Goal: Information Seeking & Learning: Compare options

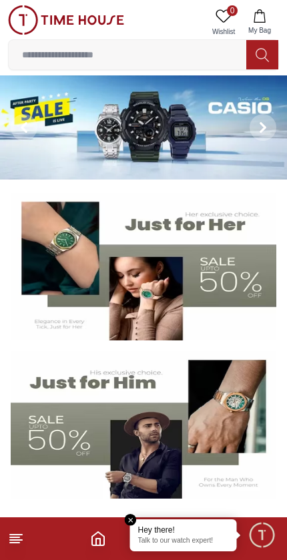
click at [202, 434] on img at bounding box center [144, 424] width 266 height 147
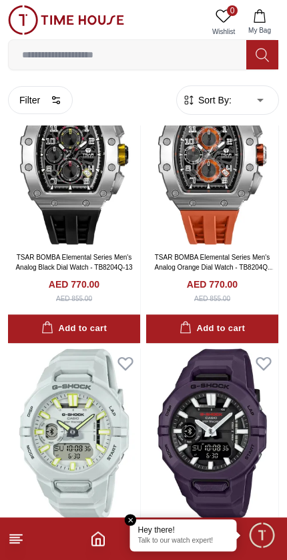
scroll to position [905, 0]
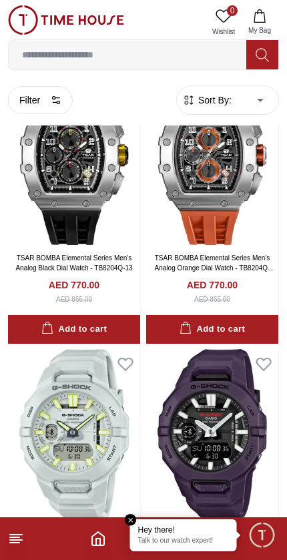
click at [42, 100] on button "Filter" at bounding box center [40, 100] width 65 height 28
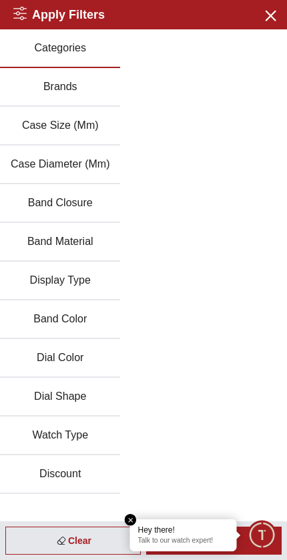
click at [254, 18] on div "Apply Filters Close menu" at bounding box center [143, 14] width 287 height 29
click at [262, 12] on icon "button" at bounding box center [270, 15] width 17 height 17
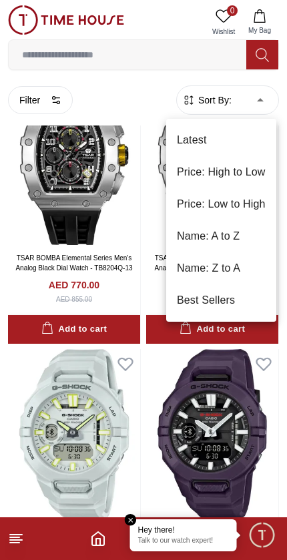
click at [250, 208] on li "Price: Low to High" at bounding box center [221, 204] width 110 height 32
type input "*"
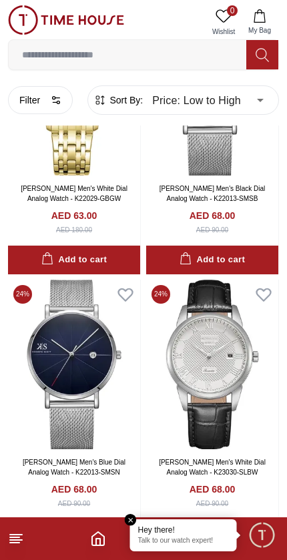
scroll to position [710, 0]
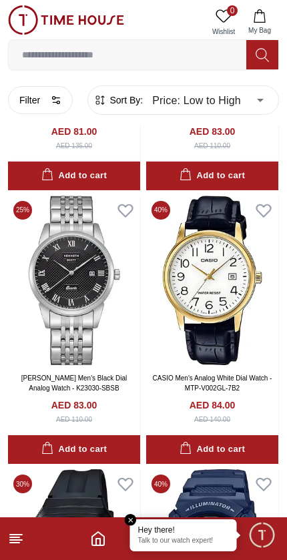
scroll to position [4071, 0]
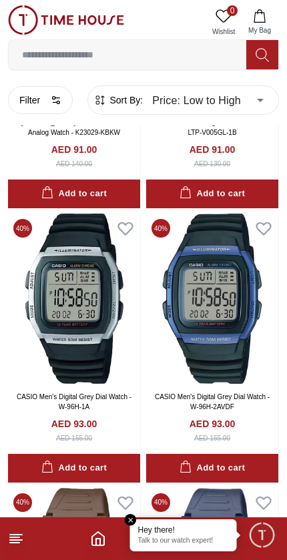
scroll to position [6518, 0]
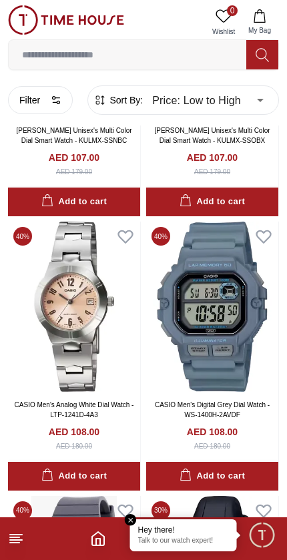
scroll to position [10374, 0]
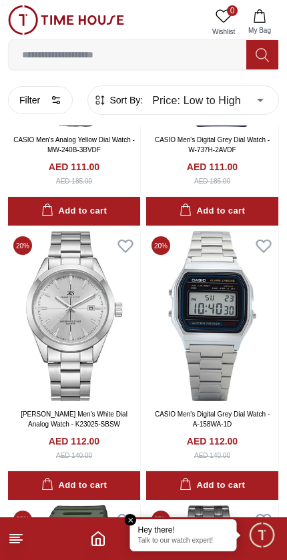
scroll to position [11976, 0]
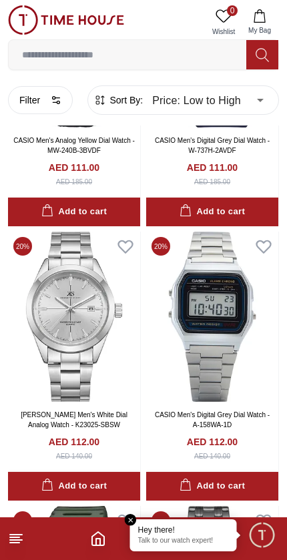
click at [43, 102] on button "Filter" at bounding box center [40, 100] width 65 height 28
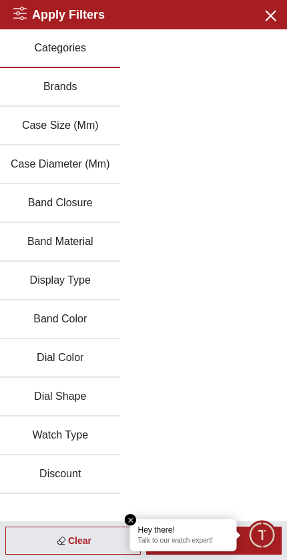
click at [89, 85] on button "Brands" at bounding box center [60, 87] width 120 height 39
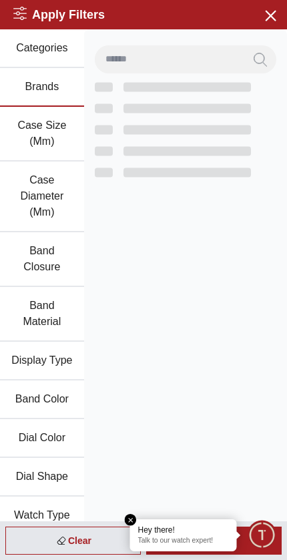
scroll to position [2267, 0]
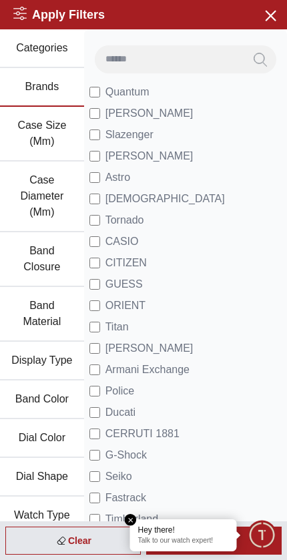
click at [117, 91] on span "Quantum" at bounding box center [127, 92] width 44 height 16
click at [133, 515] on em "Close tooltip" at bounding box center [131, 520] width 12 height 12
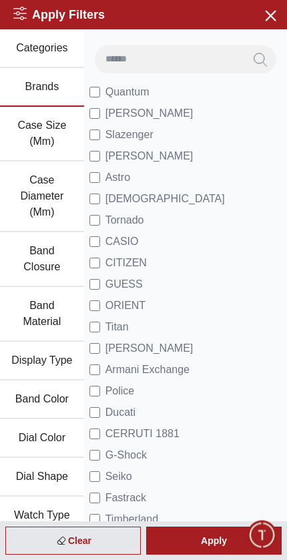
click at [219, 542] on div "Apply" at bounding box center [213, 540] width 135 height 28
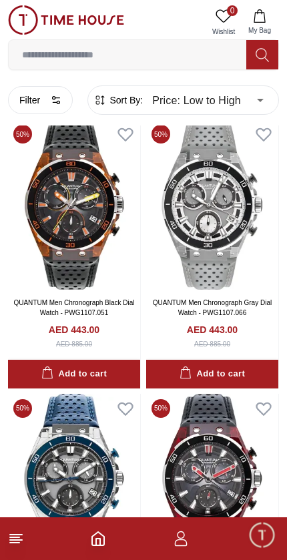
scroll to position [1679, 0]
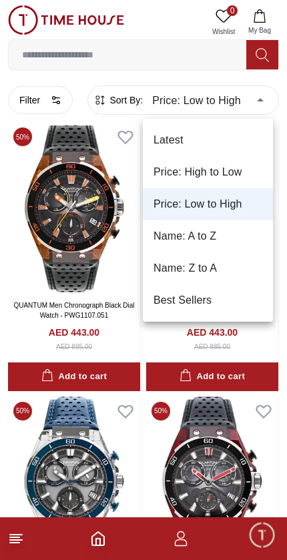
click at [229, 213] on li "Price: Low to High" at bounding box center [208, 204] width 130 height 32
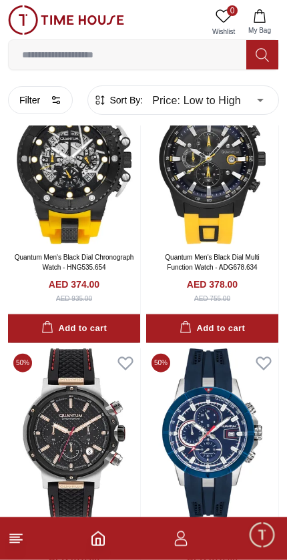
scroll to position [0, 0]
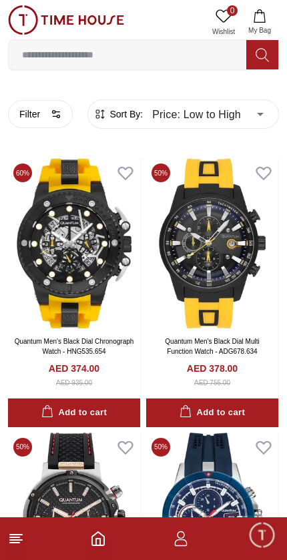
click at [131, 59] on input at bounding box center [127, 54] width 237 height 27
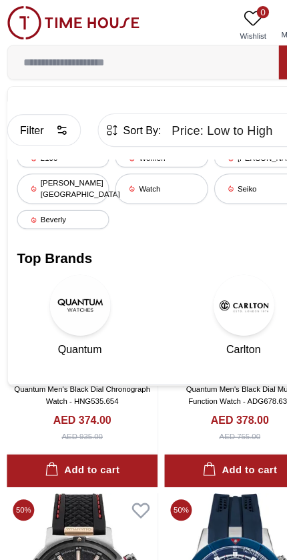
click at [72, 252] on img at bounding box center [71, 267] width 53 height 53
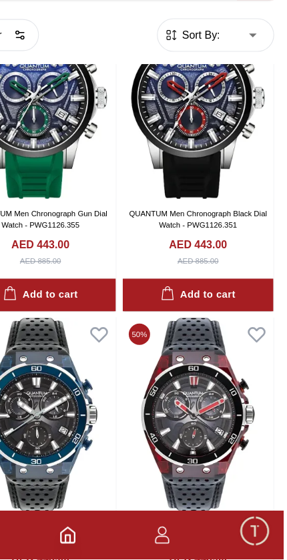
scroll to position [2604, 1]
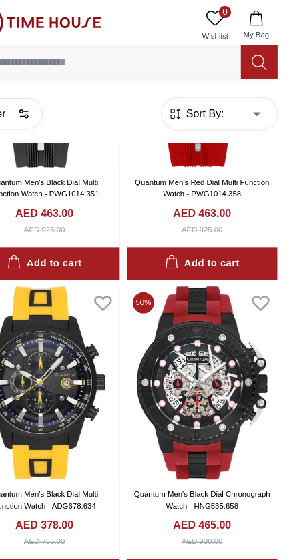
click at [195, 97] on span "Sort By:" at bounding box center [213, 99] width 36 height 13
click at [195, 100] on span "Sort By:" at bounding box center [213, 99] width 36 height 13
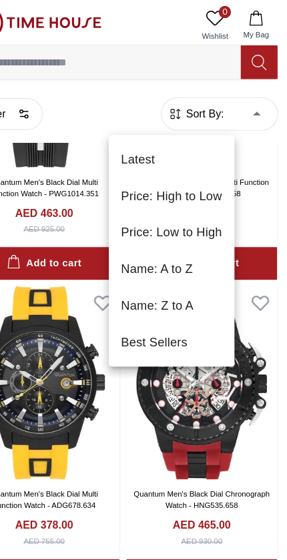
click at [214, 90] on div at bounding box center [143, 280] width 287 height 560
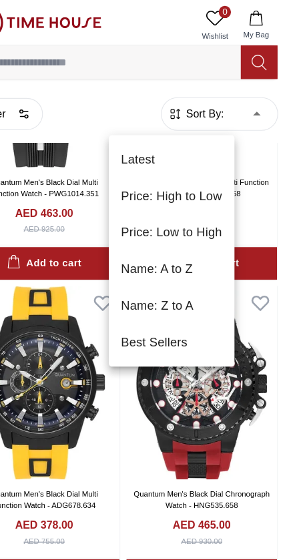
click at [177, 205] on li "Price: Low to High" at bounding box center [186, 204] width 110 height 32
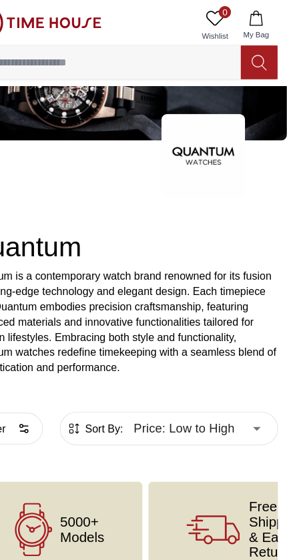
type input "*"
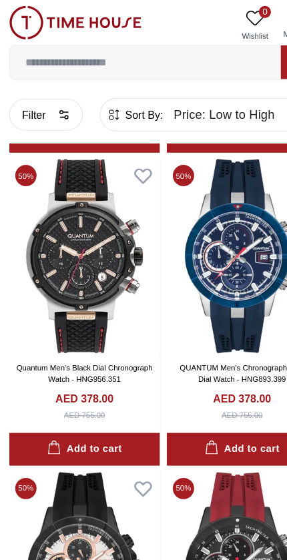
click at [55, 100] on icon "button" at bounding box center [56, 100] width 11 height 11
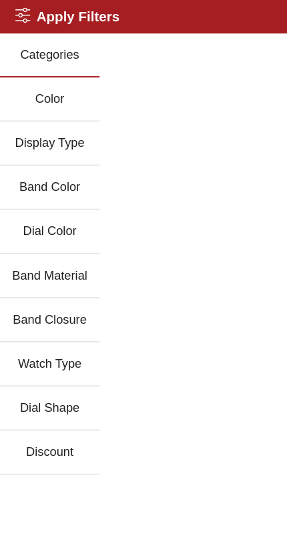
click at [74, 43] on button "Categories" at bounding box center [43, 48] width 87 height 39
click at [29, 10] on h2 "Apply Filters" at bounding box center [58, 14] width 91 height 19
